Goal: Information Seeking & Learning: Learn about a topic

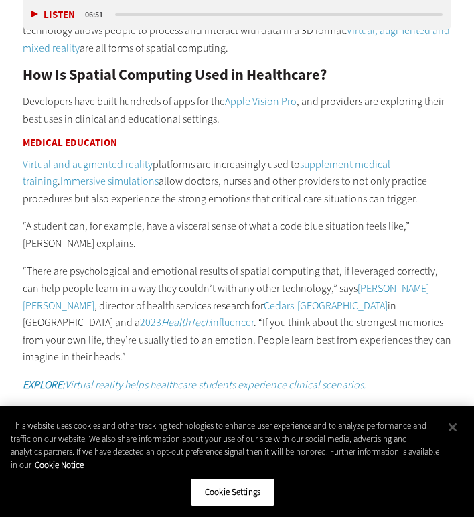
scroll to position [1237, 13]
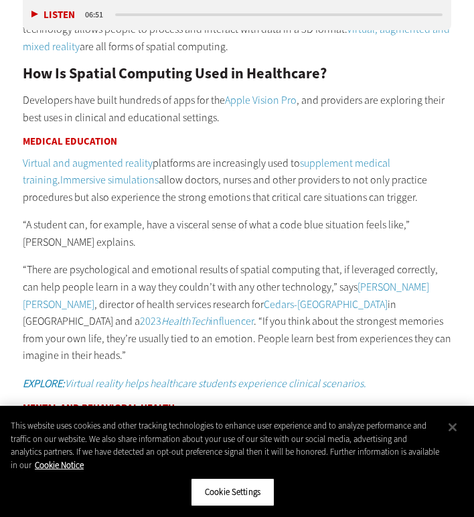
click at [375, 267] on p "“There are psychological and emotional results of spatial computing that, if le…" at bounding box center [237, 312] width 429 height 103
click at [364, 151] on div "What Is Spatial Computing? Spatial computing combines physical and digital real…" at bounding box center [237, 395] width 429 height 925
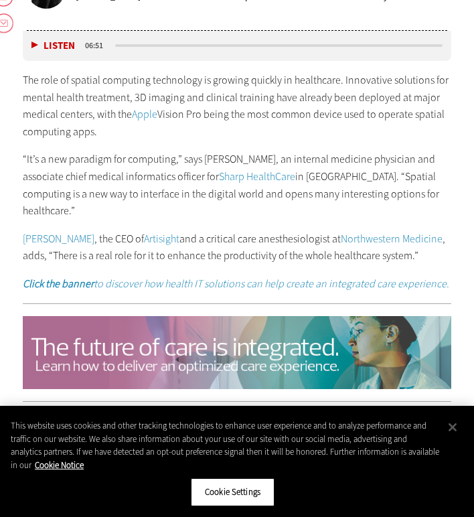
scroll to position [764, 13]
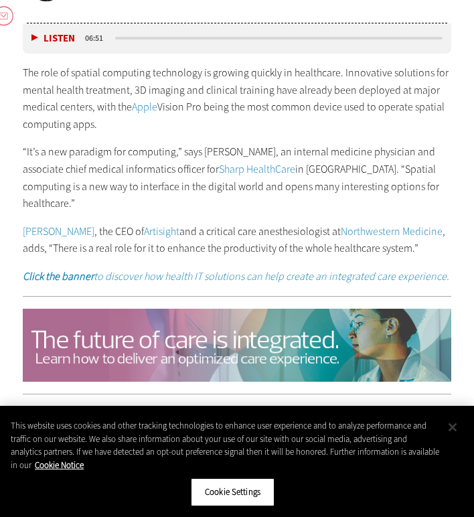
click at [452, 428] on button "Close" at bounding box center [452, 427] width 29 height 29
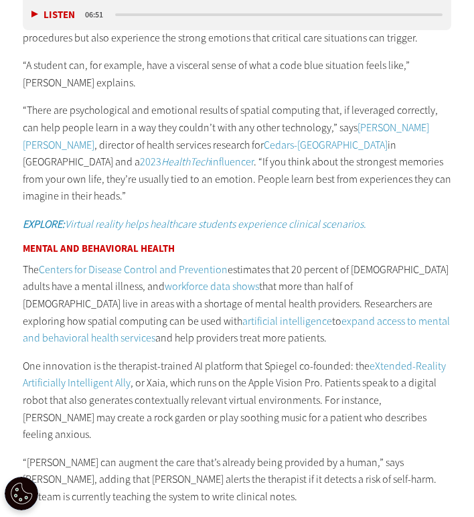
scroll to position [1406, 13]
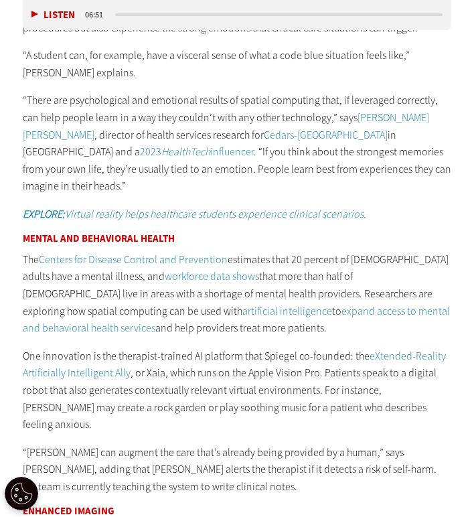
click at [265, 251] on p "The Centers for Disease Control and Prevention estimates that 20 percent of [DE…" at bounding box center [237, 294] width 429 height 86
click at [273, 136] on p "“There are psychological and emotional results of spatial computing that, if le…" at bounding box center [237, 143] width 429 height 103
drag, startPoint x: 272, startPoint y: 149, endPoint x: 321, endPoint y: 155, distance: 49.3
click at [321, 155] on p "“There are psychological and emotional results of spatial computing that, if le…" at bounding box center [237, 143] width 429 height 103
click at [302, 147] on p "“There are psychological and emotional results of spatial computing that, if le…" at bounding box center [237, 143] width 429 height 103
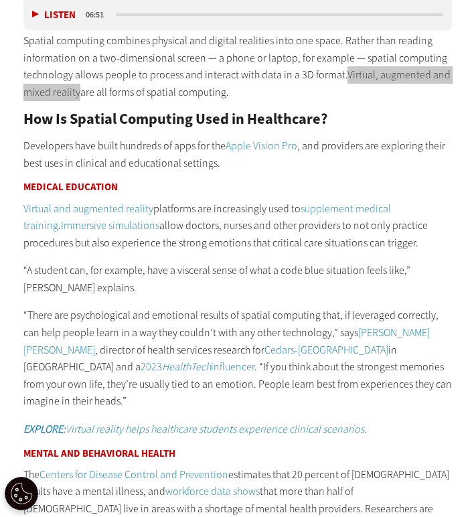
scroll to position [1167, 13]
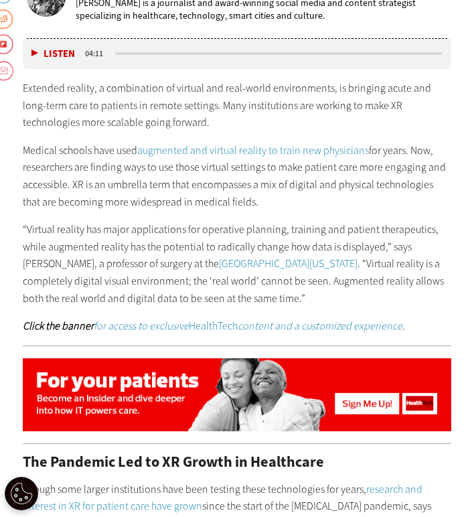
scroll to position [689, 13]
